Goal: Obtain resource: Obtain resource

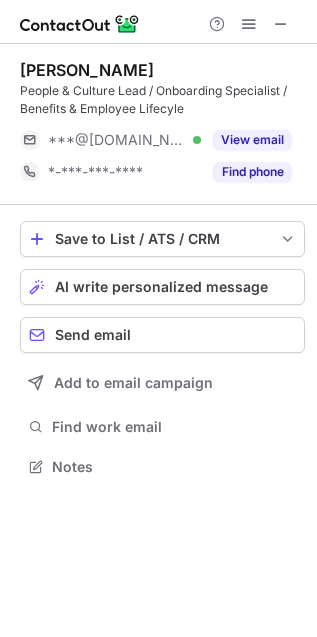
scroll to position [453, 317]
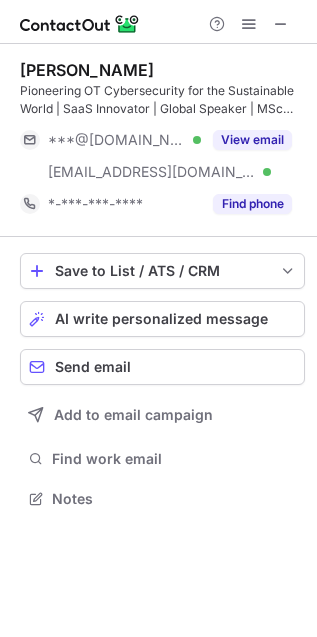
scroll to position [9, 9]
click at [281, 32] on span at bounding box center [281, 24] width 16 height 16
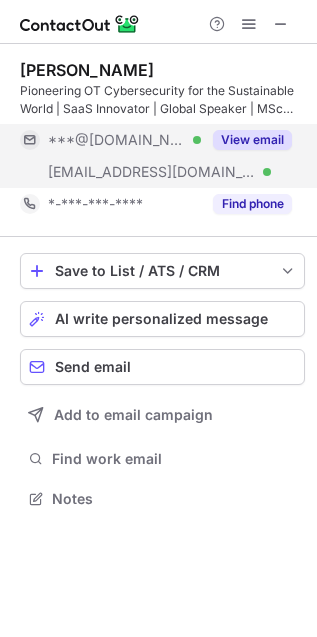
click at [255, 134] on button "View email" at bounding box center [252, 140] width 79 height 20
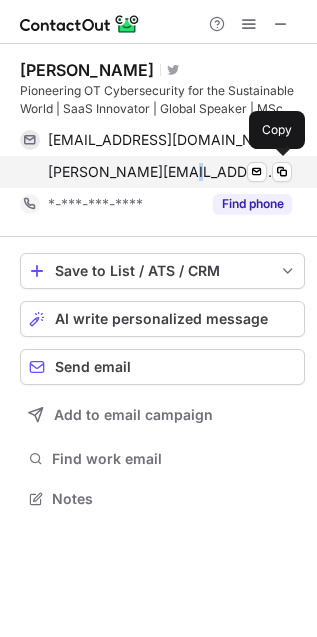
drag, startPoint x: 224, startPoint y: 158, endPoint x: 175, endPoint y: 166, distance: 49.6
click at [174, 166] on span "roger.creais@lombardstreetresearch.com" at bounding box center [162, 172] width 229 height 18
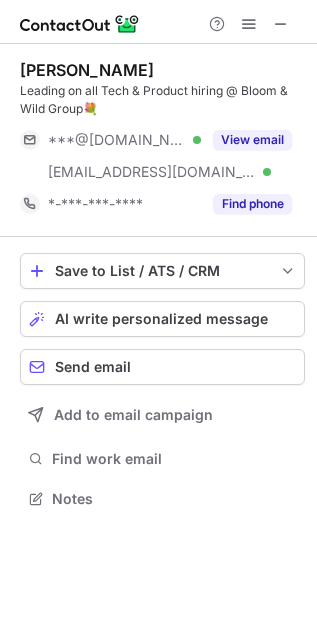
scroll to position [485, 317]
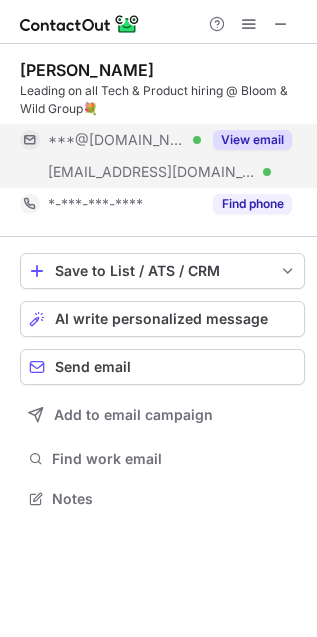
click at [240, 137] on button "View email" at bounding box center [252, 140] width 79 height 20
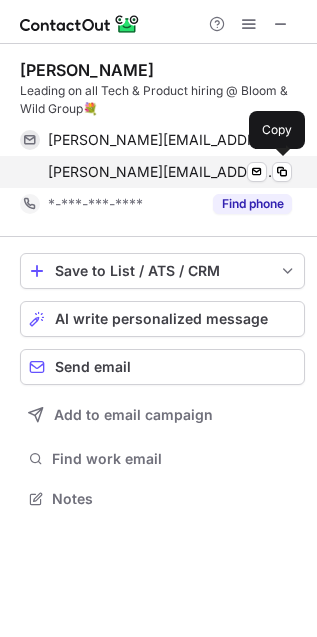
click at [212, 173] on span "billy.cheng@bloomandwild.com" at bounding box center [162, 172] width 229 height 18
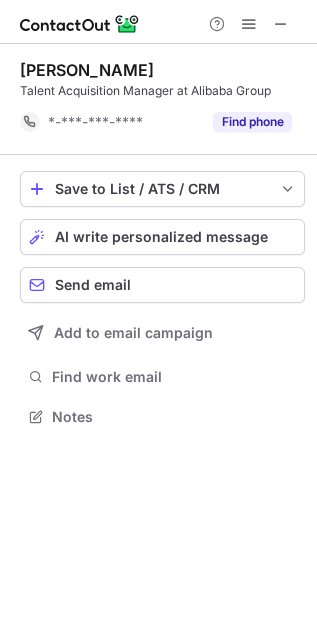
scroll to position [402, 317]
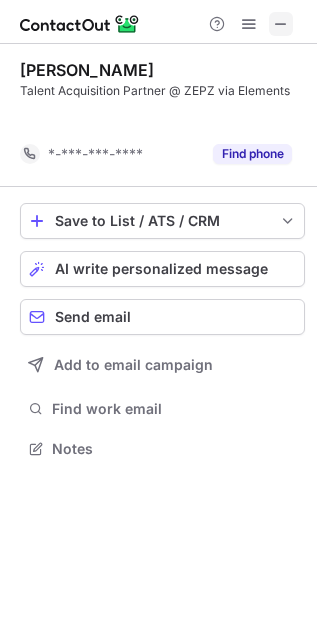
scroll to position [402, 317]
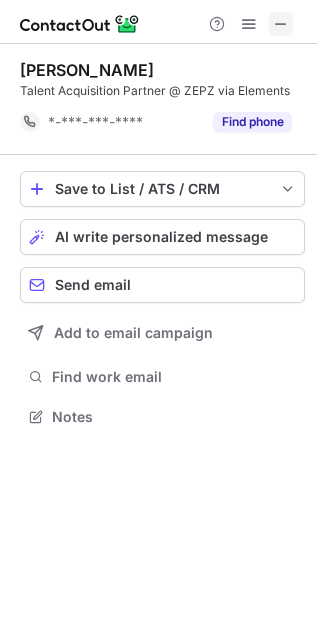
click at [269, 17] on button at bounding box center [281, 24] width 24 height 24
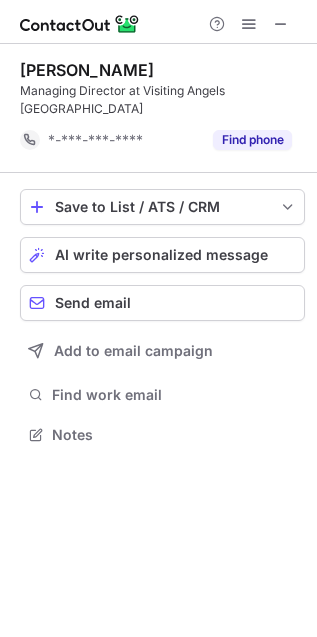
scroll to position [421, 317]
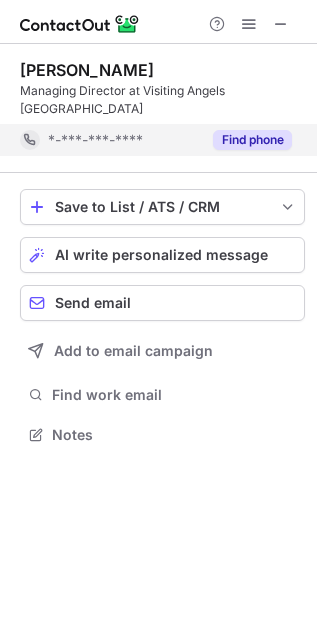
click at [259, 139] on button "Find phone" at bounding box center [252, 140] width 79 height 20
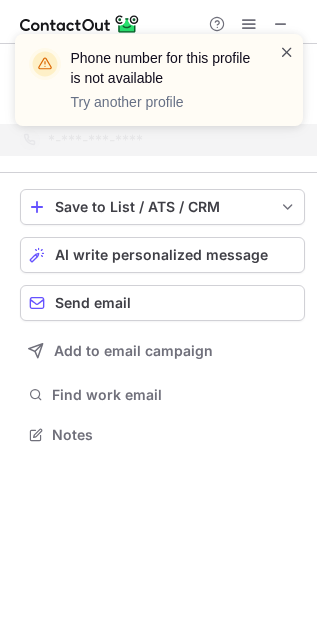
click at [283, 43] on span at bounding box center [287, 52] width 16 height 20
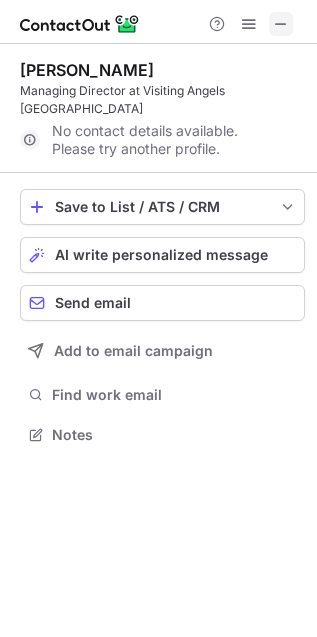
click at [284, 26] on span at bounding box center [281, 24] width 16 height 16
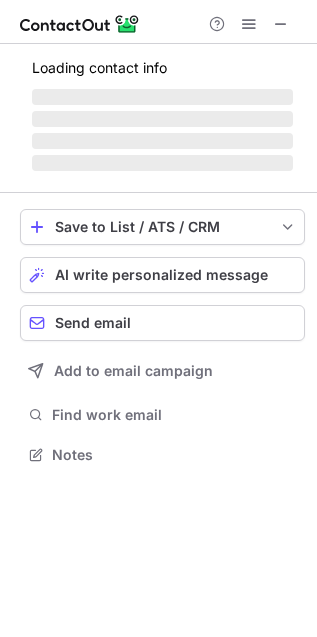
scroll to position [453, 317]
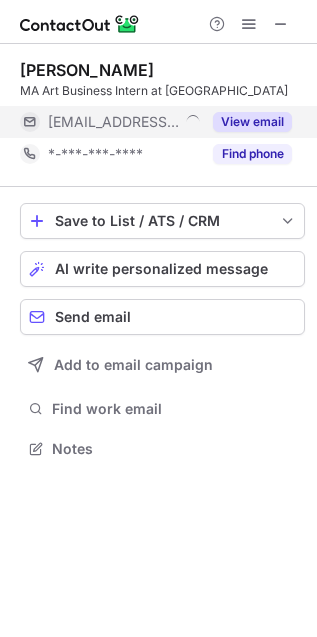
click at [251, 132] on button "View email" at bounding box center [252, 122] width 79 height 20
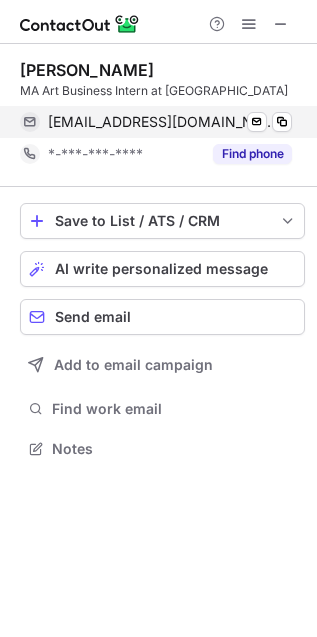
click at [168, 131] on span "ttorok@britishmuseum.org" at bounding box center [162, 122] width 229 height 18
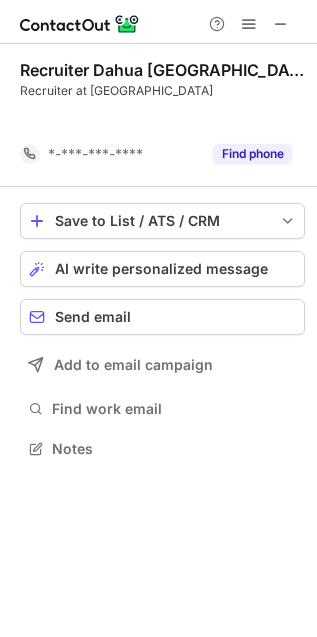
scroll to position [402, 317]
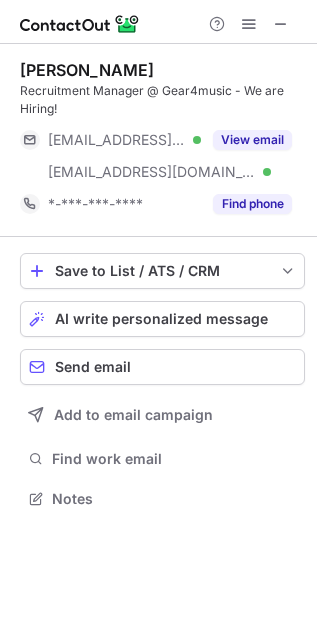
scroll to position [485, 317]
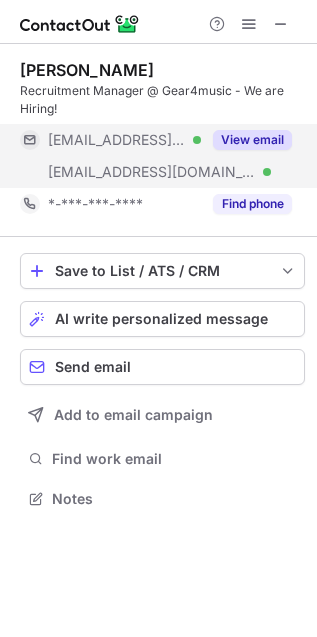
click at [247, 129] on div "View email" at bounding box center [246, 140] width 91 height 32
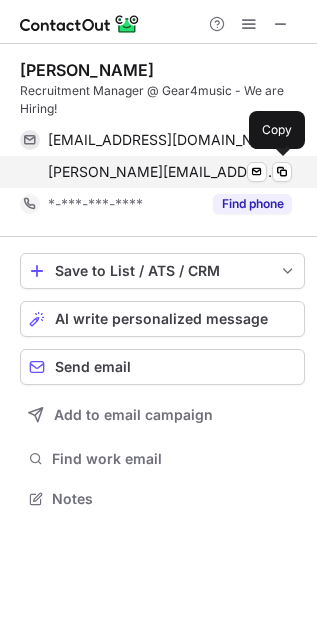
click at [127, 157] on div "[PERSON_NAME][EMAIL_ADDRESS][DOMAIN_NAME] Verified Send email Copy" at bounding box center [156, 172] width 272 height 32
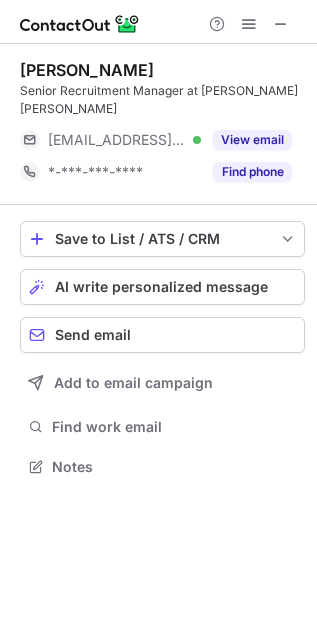
scroll to position [9, 9]
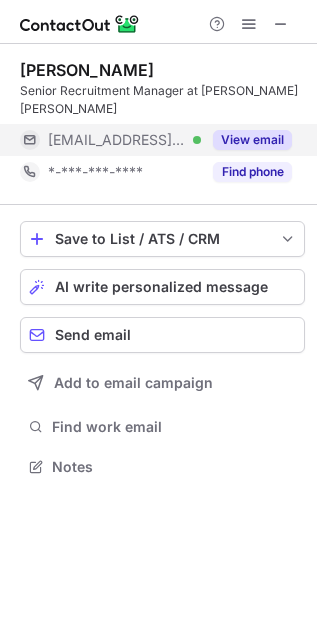
click at [269, 130] on button "View email" at bounding box center [252, 140] width 79 height 20
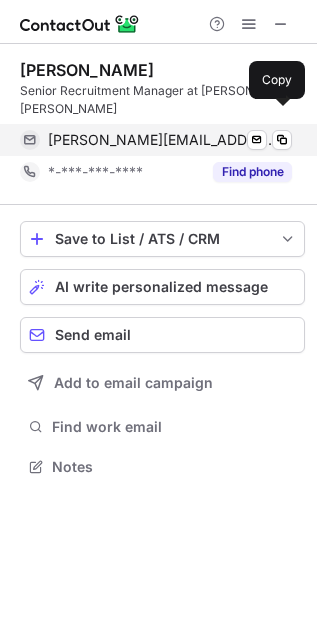
click at [149, 124] on div "[PERSON_NAME][EMAIL_ADDRESS][PERSON_NAME][DOMAIN_NAME] Verified Send email Copy" at bounding box center [156, 140] width 272 height 32
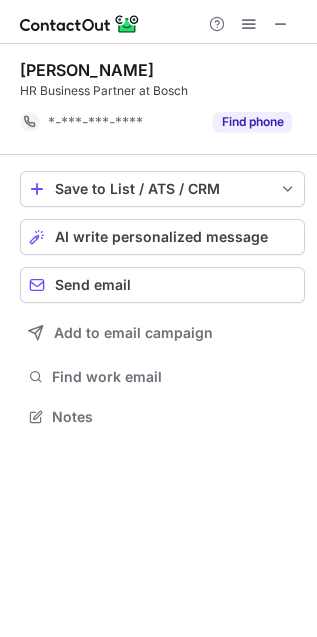
scroll to position [402, 317]
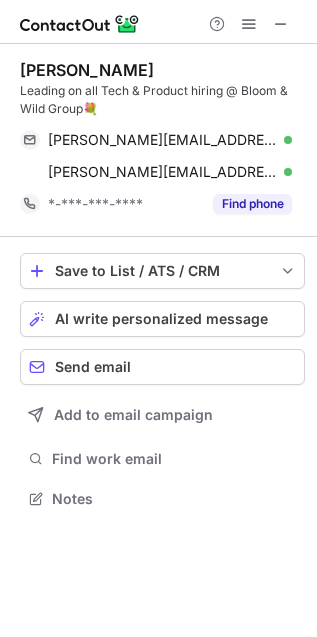
scroll to position [485, 317]
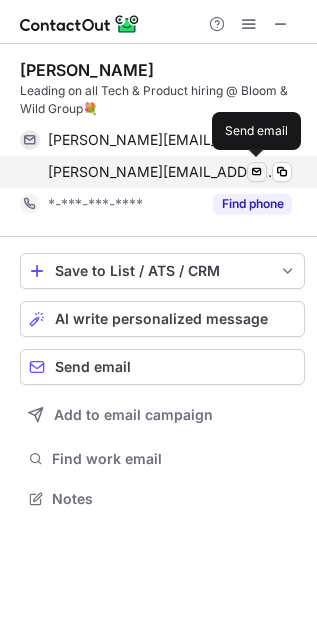
click at [253, 166] on span at bounding box center [257, 172] width 16 height 16
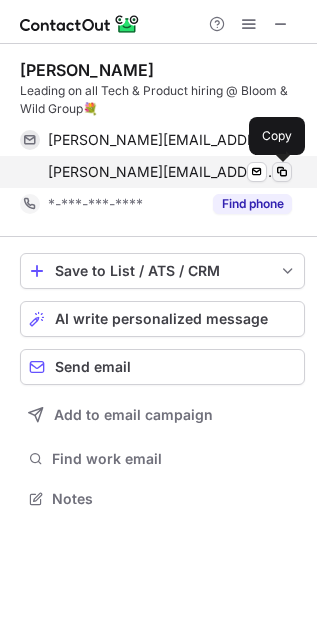
click at [280, 171] on span at bounding box center [282, 172] width 16 height 16
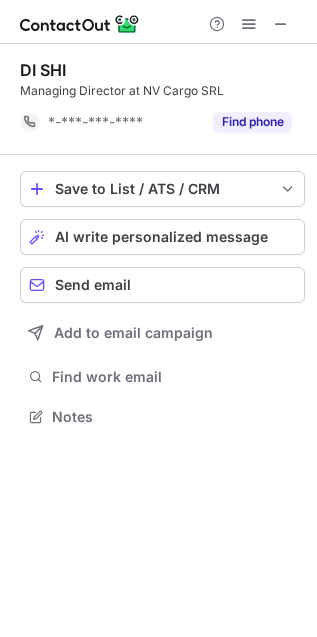
scroll to position [402, 317]
click at [259, 121] on button "Find phone" at bounding box center [252, 122] width 79 height 20
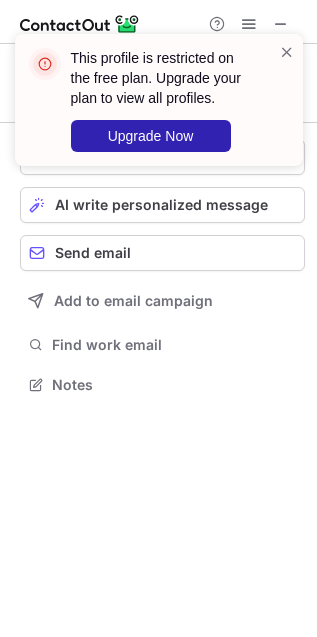
scroll to position [370, 317]
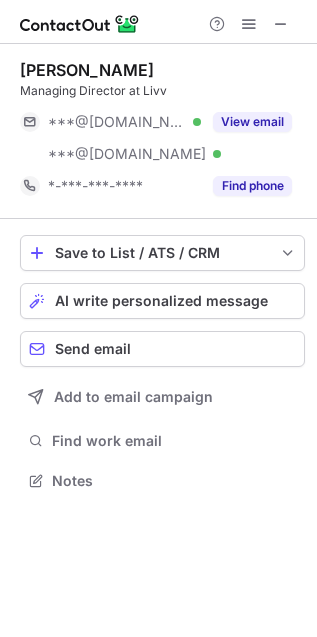
scroll to position [9, 9]
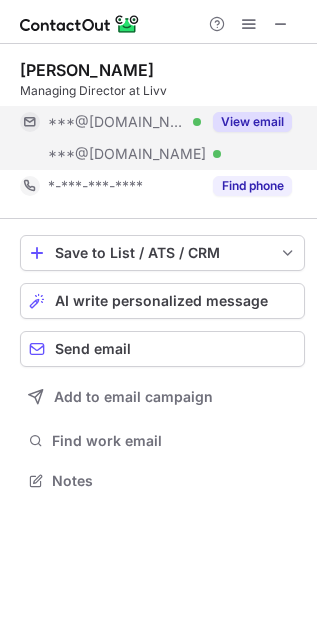
click at [263, 115] on button "View email" at bounding box center [252, 122] width 79 height 20
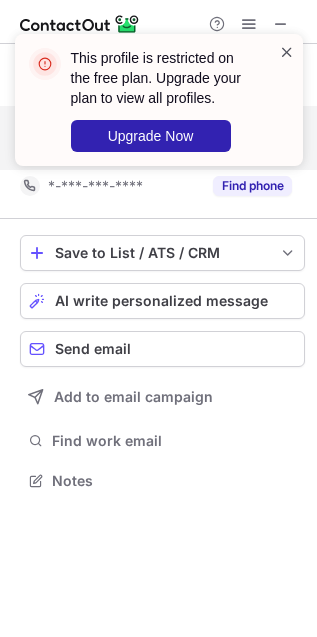
click at [281, 47] on span at bounding box center [287, 52] width 16 height 20
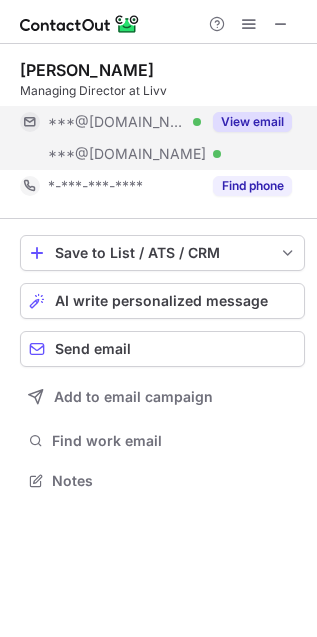
click at [228, 122] on button "View email" at bounding box center [252, 122] width 79 height 20
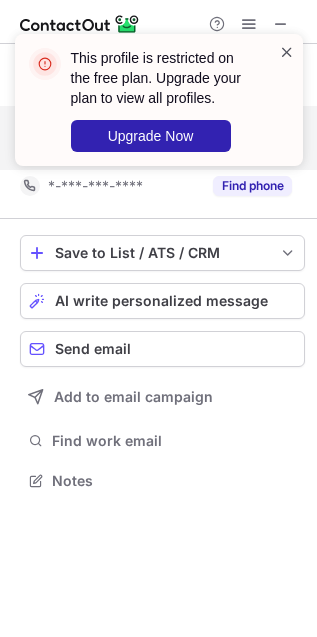
click at [283, 46] on span at bounding box center [287, 52] width 16 height 20
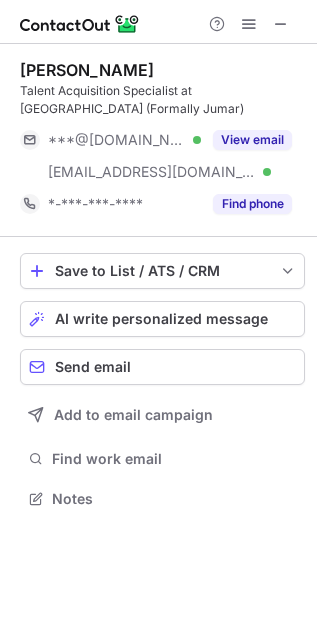
scroll to position [485, 317]
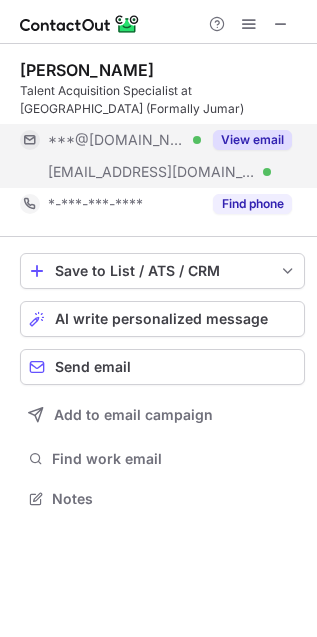
click at [244, 146] on button "View email" at bounding box center [252, 140] width 79 height 20
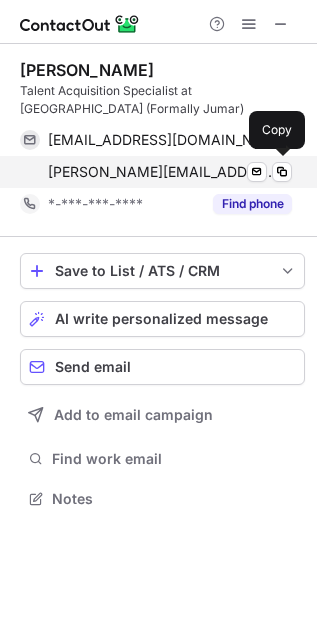
click at [165, 167] on span "[PERSON_NAME][EMAIL_ADDRESS][PERSON_NAME][DOMAIN_NAME]" at bounding box center [162, 172] width 229 height 18
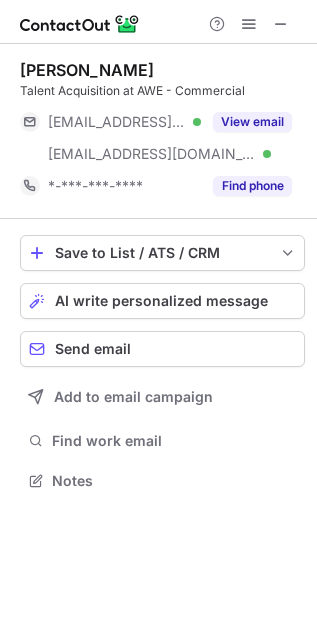
scroll to position [9, 9]
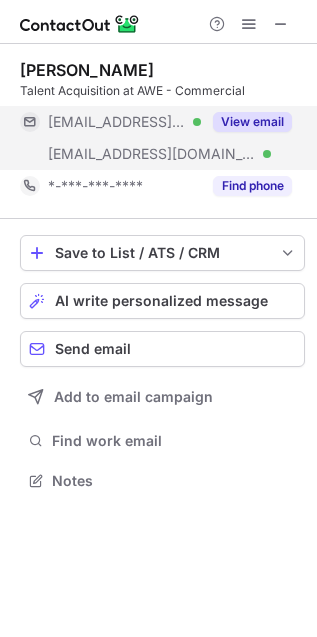
click at [252, 121] on button "View email" at bounding box center [252, 122] width 79 height 20
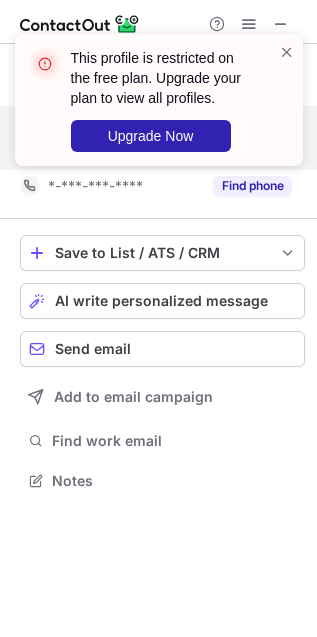
click at [129, 150] on div "This profile is restricted on the free plan. Upgrade your plan to view all prof…" at bounding box center [151, 100] width 256 height 116
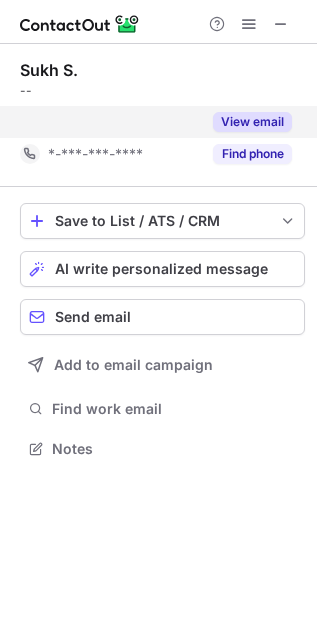
scroll to position [402, 317]
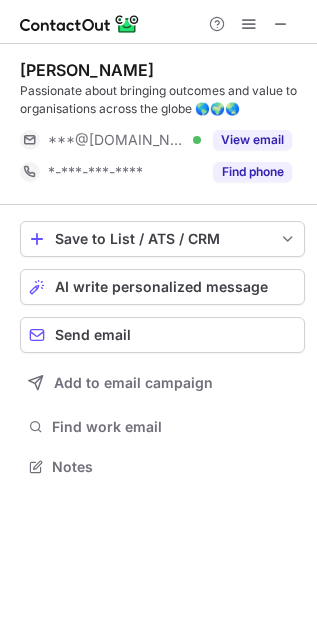
scroll to position [9, 9]
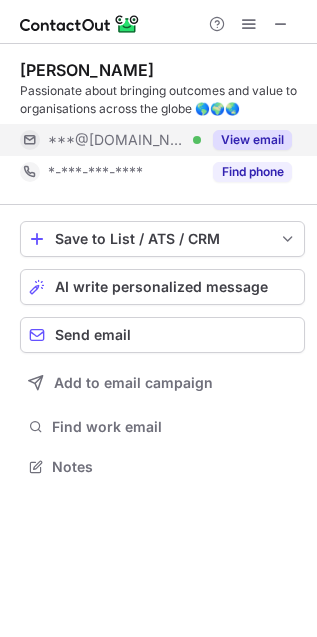
click at [235, 133] on button "View email" at bounding box center [252, 140] width 79 height 20
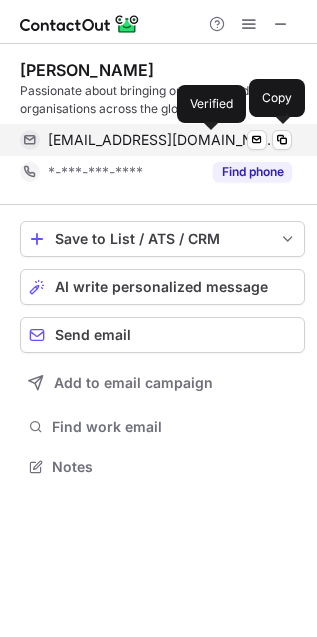
click at [284, 138] on div at bounding box center [288, 140] width 8 height 8
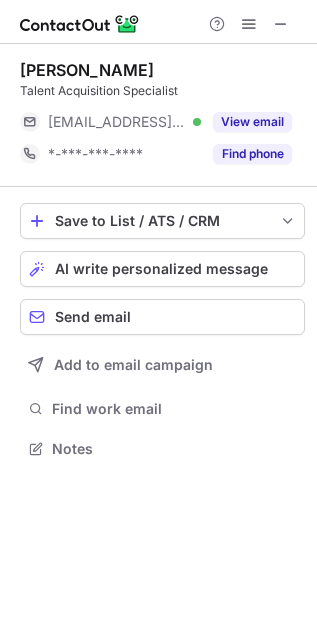
scroll to position [9, 9]
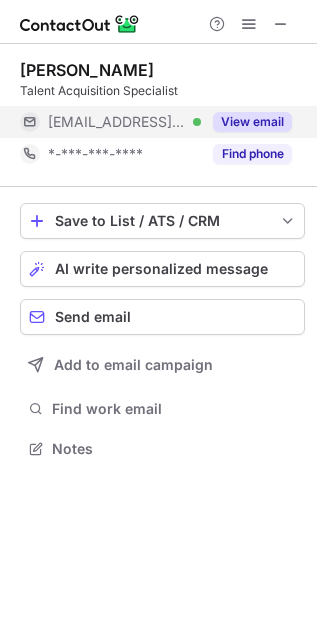
click at [252, 113] on button "View email" at bounding box center [252, 122] width 79 height 20
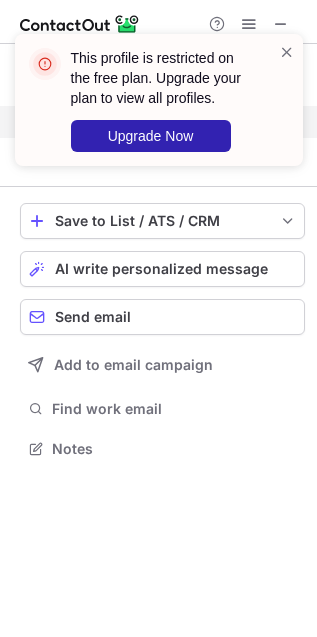
click at [252, 113] on div "This profile is restricted on the free plan. Upgrade your plan to view all prof…" at bounding box center [163, 100] width 184 height 104
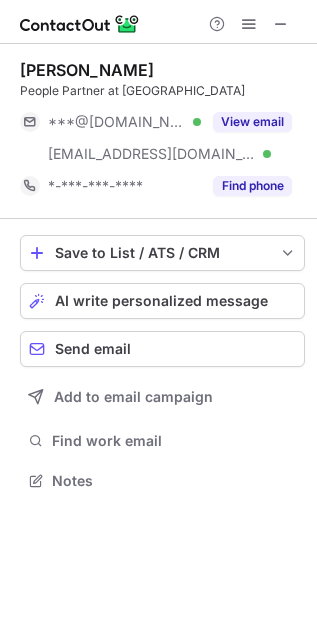
scroll to position [9, 9]
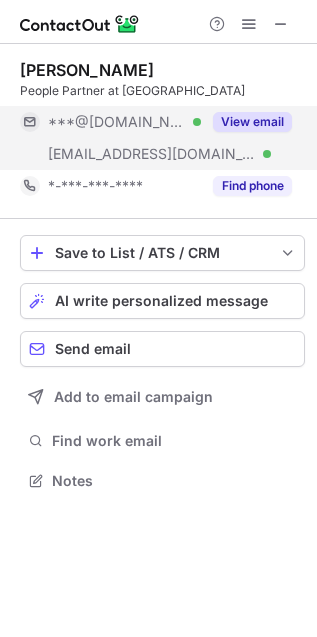
click at [257, 112] on button "View email" at bounding box center [252, 122] width 79 height 20
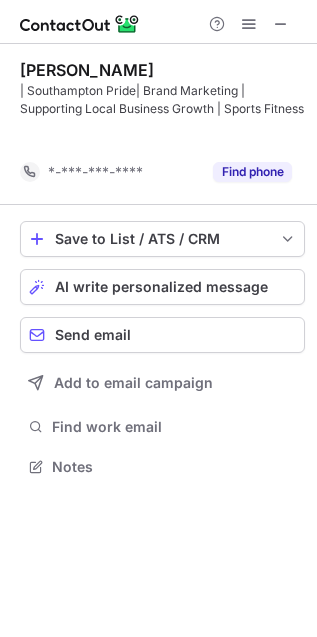
scroll to position [421, 317]
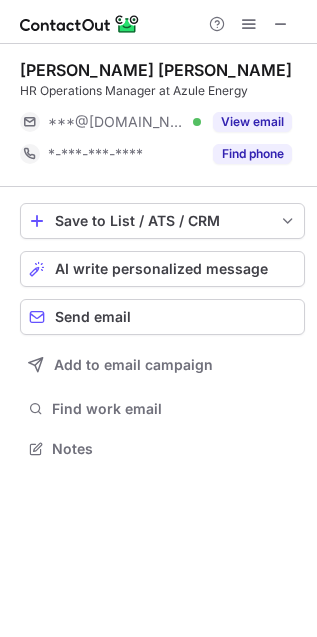
scroll to position [9, 9]
click at [273, 117] on button "View email" at bounding box center [252, 122] width 79 height 20
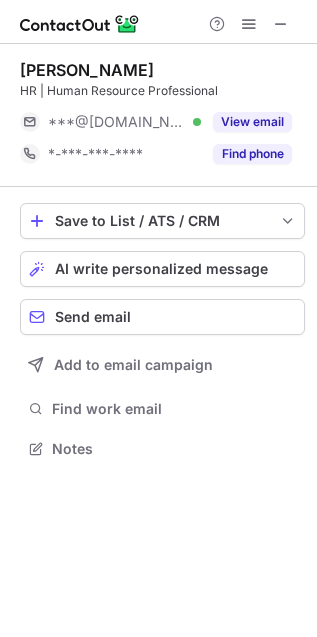
scroll to position [9, 9]
click at [249, 110] on div "View email" at bounding box center [246, 122] width 91 height 32
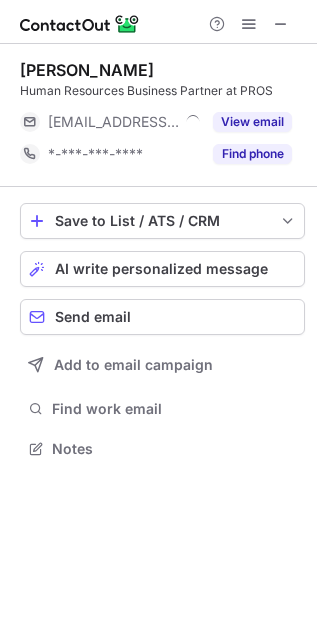
scroll to position [9, 9]
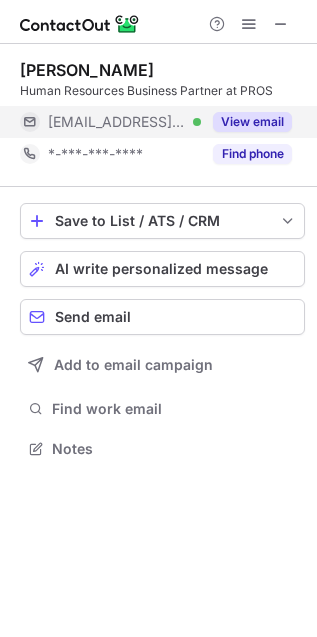
click at [247, 119] on button "View email" at bounding box center [252, 122] width 79 height 20
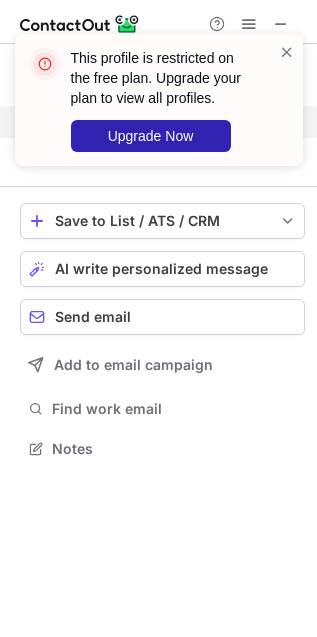
click at [239, 117] on div "This profile is restricted on the free plan. Upgrade your plan to view all prof…" at bounding box center [163, 100] width 184 height 104
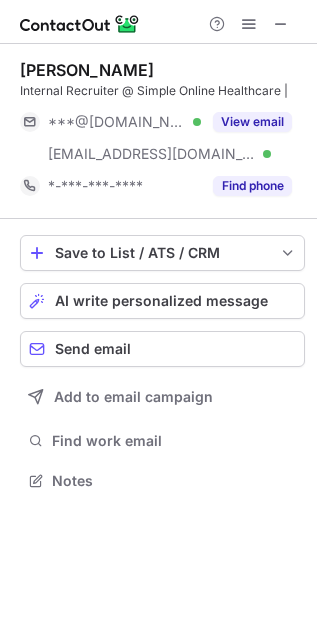
scroll to position [9, 9]
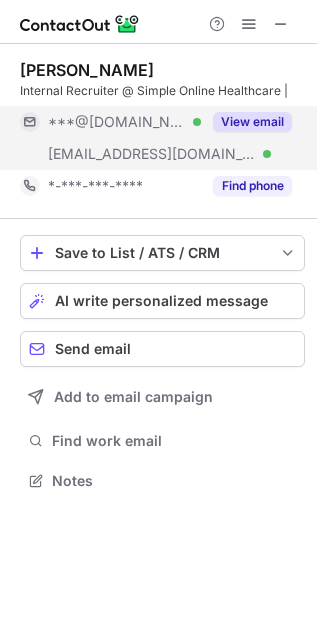
click at [264, 126] on button "View email" at bounding box center [252, 122] width 79 height 20
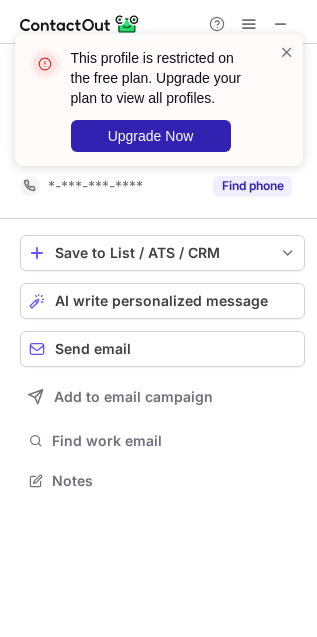
click at [283, 50] on span at bounding box center [287, 52] width 16 height 20
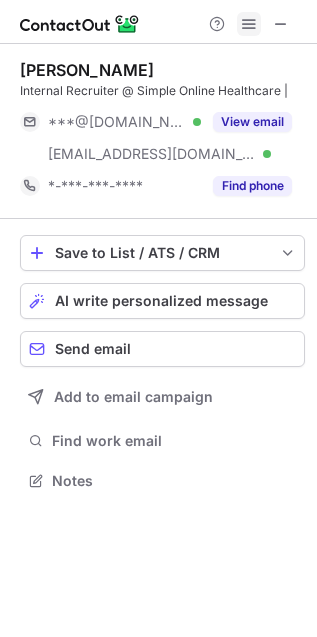
click at [252, 20] on span at bounding box center [249, 24] width 16 height 16
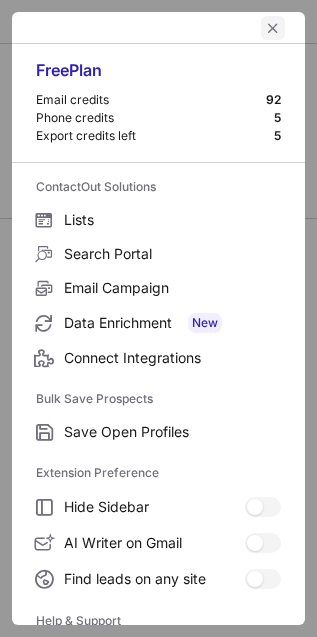
click at [265, 22] on span "left-button" at bounding box center [273, 28] width 16 height 16
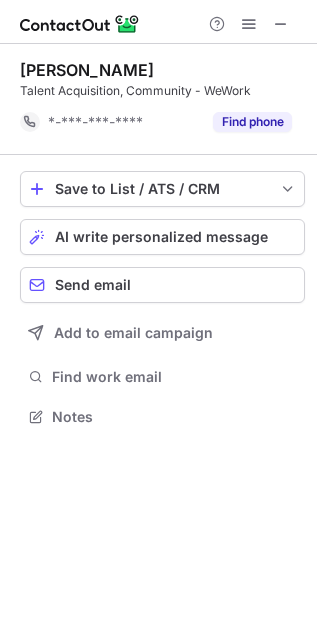
scroll to position [402, 317]
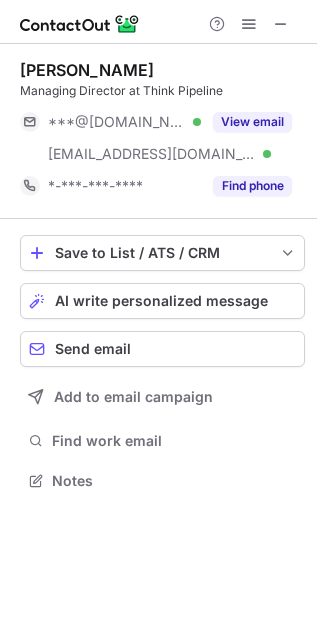
scroll to position [9, 9]
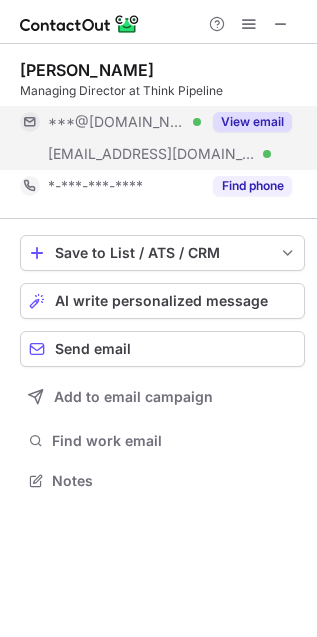
click at [247, 114] on button "View email" at bounding box center [252, 122] width 79 height 20
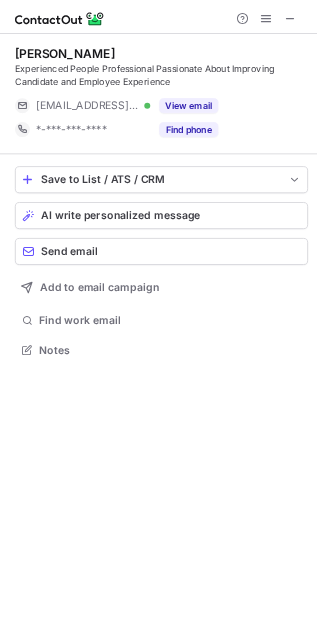
scroll to position [9, 9]
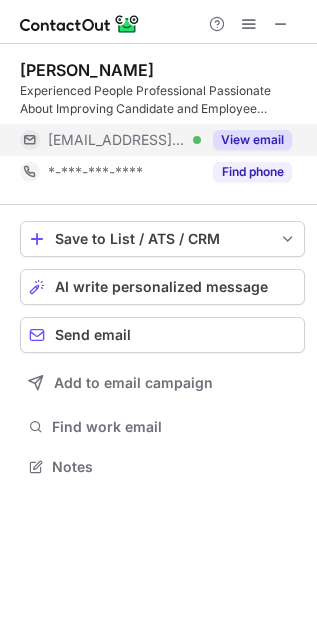
click at [218, 144] on button "View email" at bounding box center [252, 140] width 79 height 20
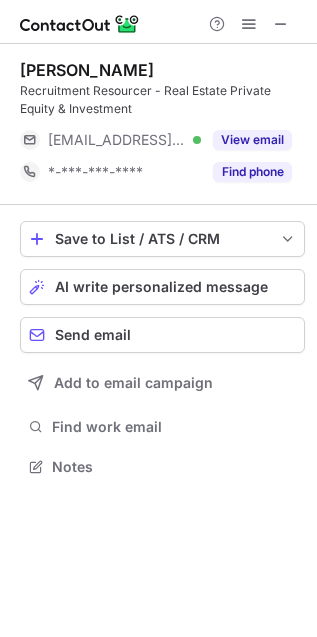
scroll to position [453, 317]
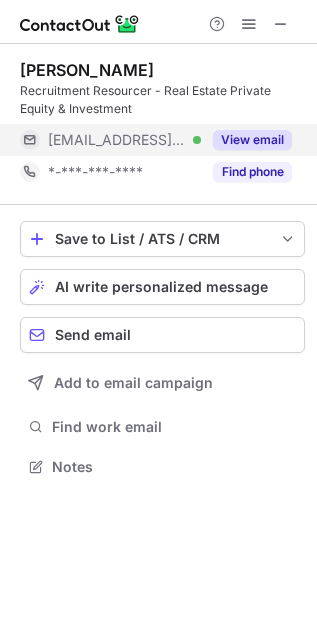
click at [252, 137] on button "View email" at bounding box center [252, 140] width 79 height 20
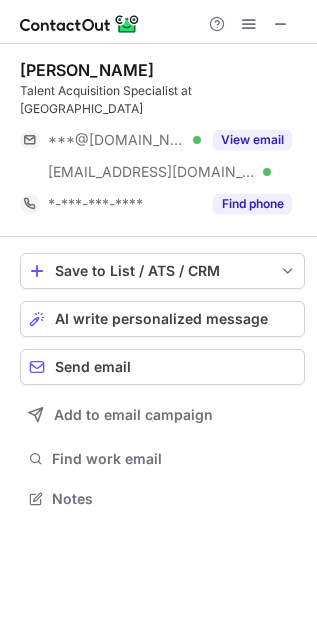
scroll to position [466, 317]
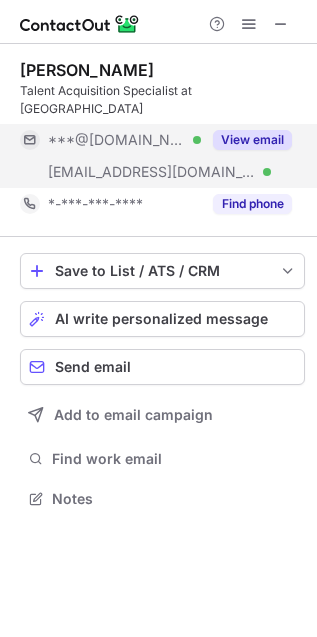
click at [271, 130] on button "View email" at bounding box center [252, 140] width 79 height 20
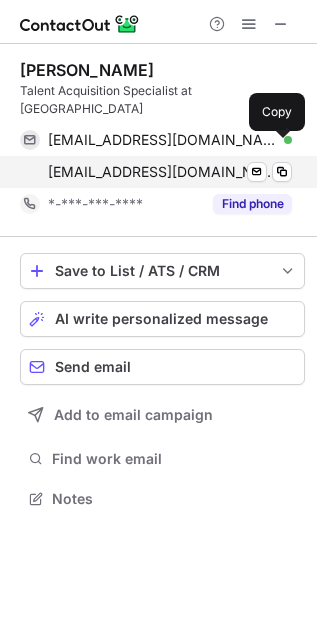
click at [133, 163] on span "[EMAIL_ADDRESS][DOMAIN_NAME]" at bounding box center [162, 172] width 229 height 18
